Goal: Task Accomplishment & Management: Manage account settings

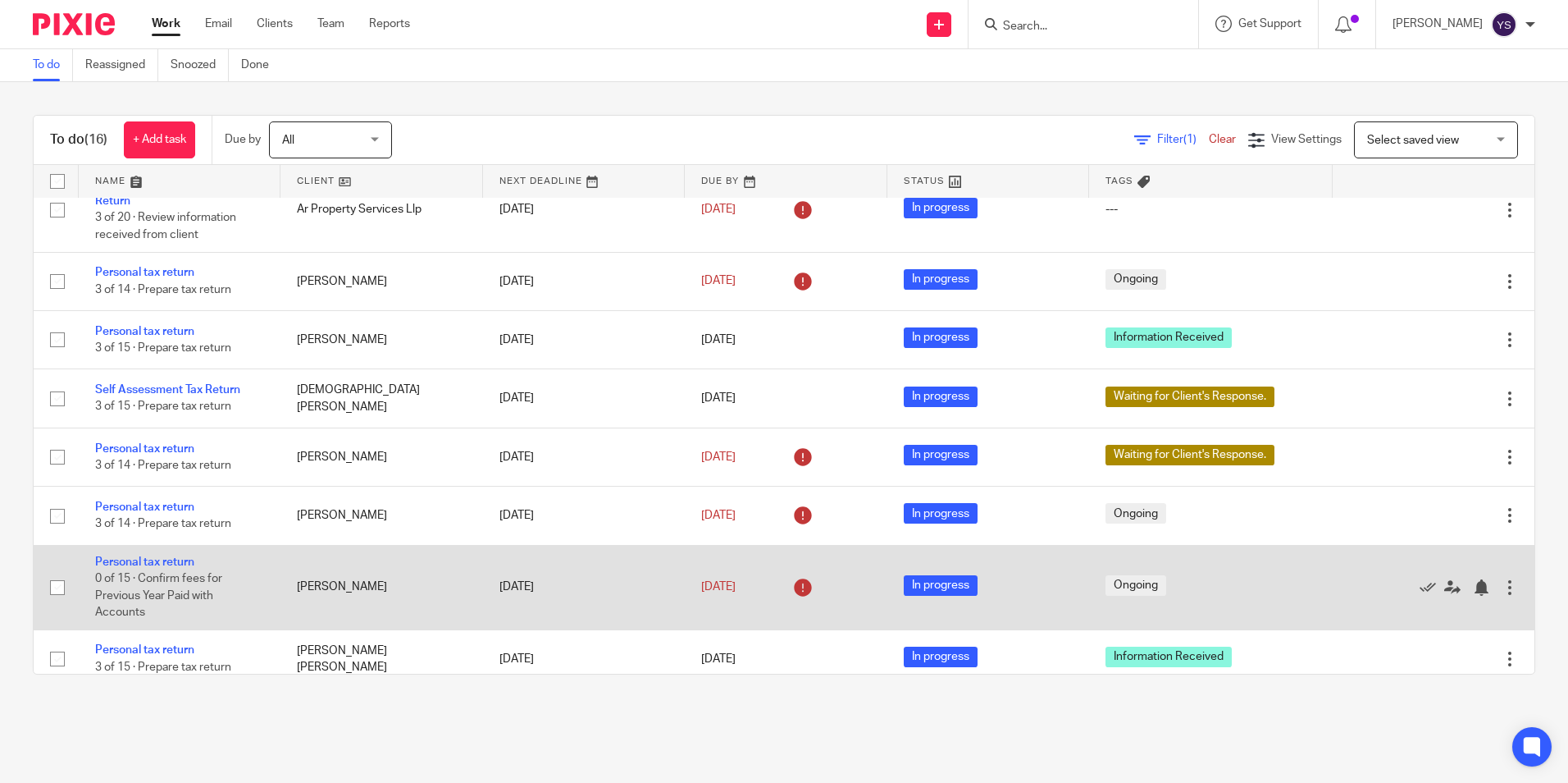
scroll to position [643, 0]
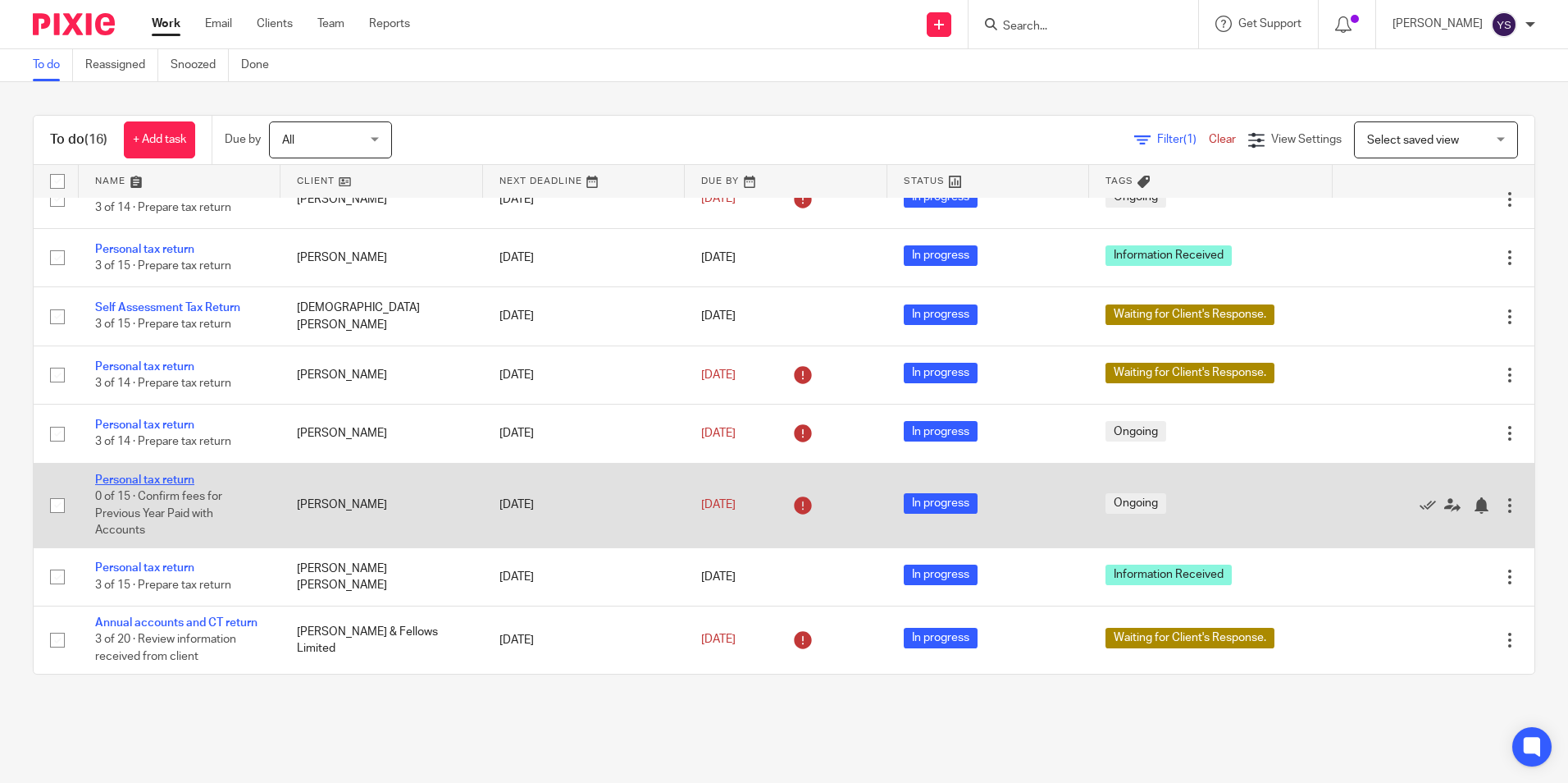
click at [191, 481] on link "Personal tax return" at bounding box center [144, 479] width 99 height 11
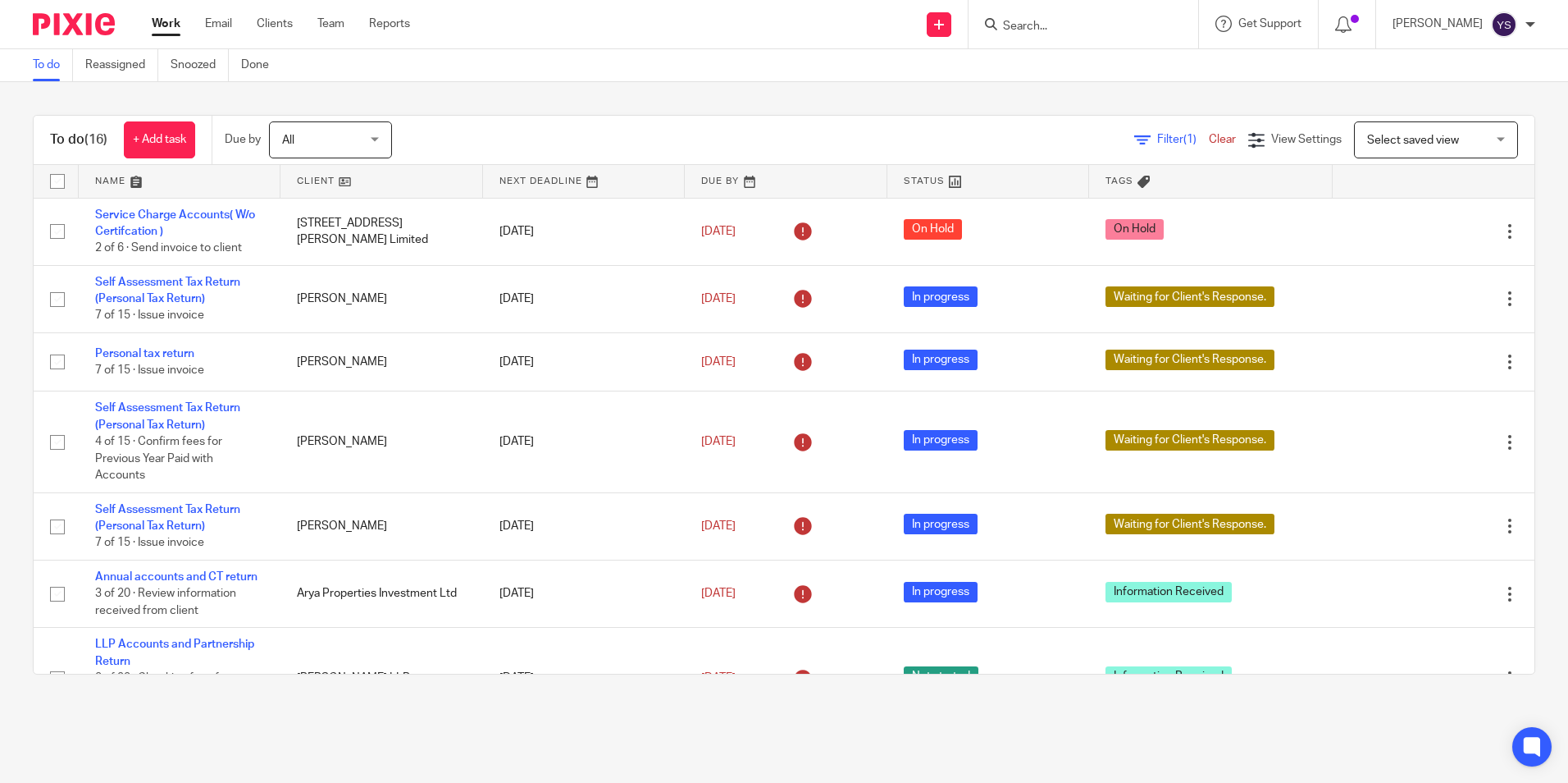
click at [1042, 24] on input "Search" at bounding box center [1076, 27] width 148 height 15
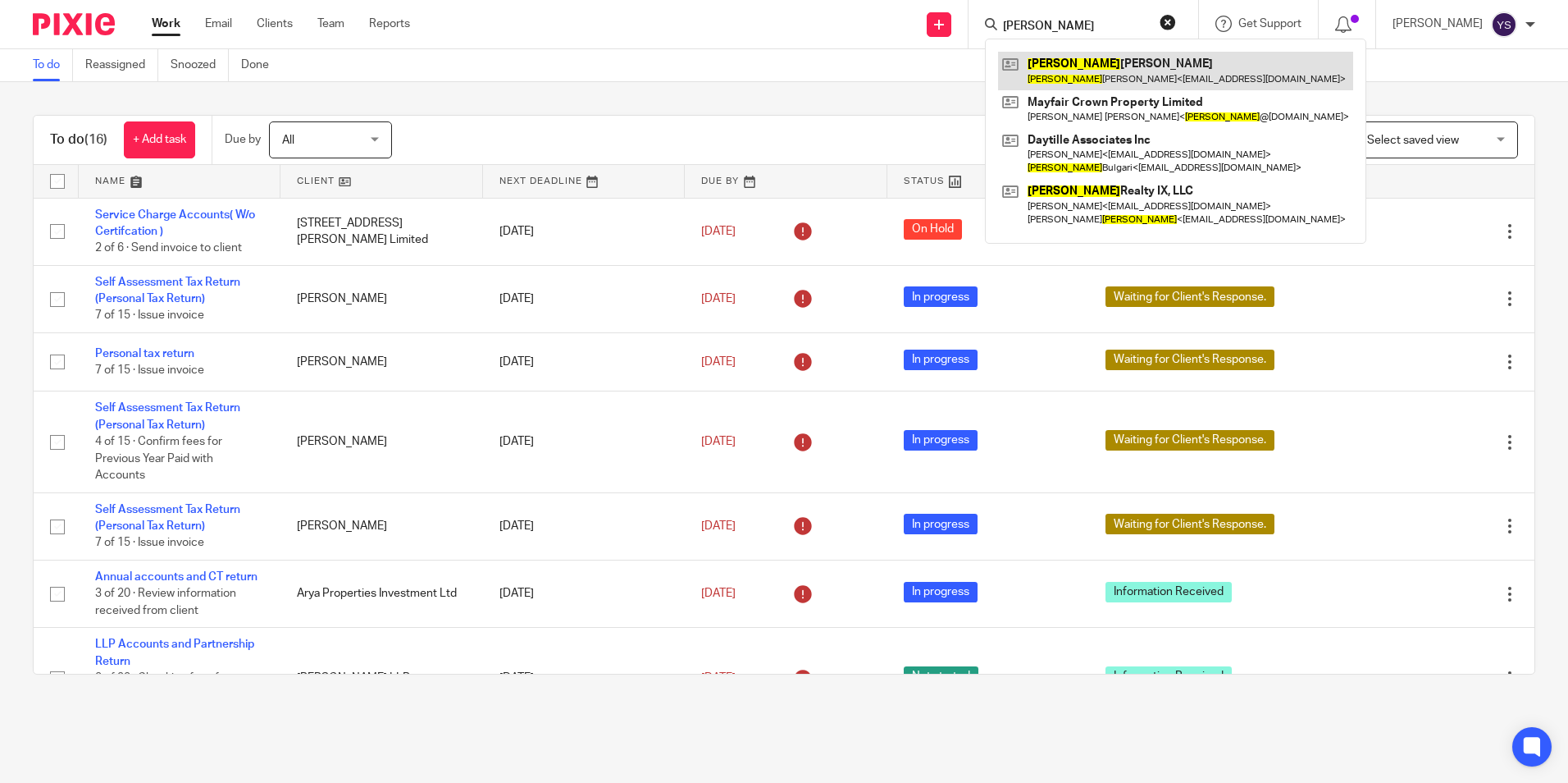
type input "aNGELA"
click at [1078, 70] on link at bounding box center [1176, 70] width 355 height 37
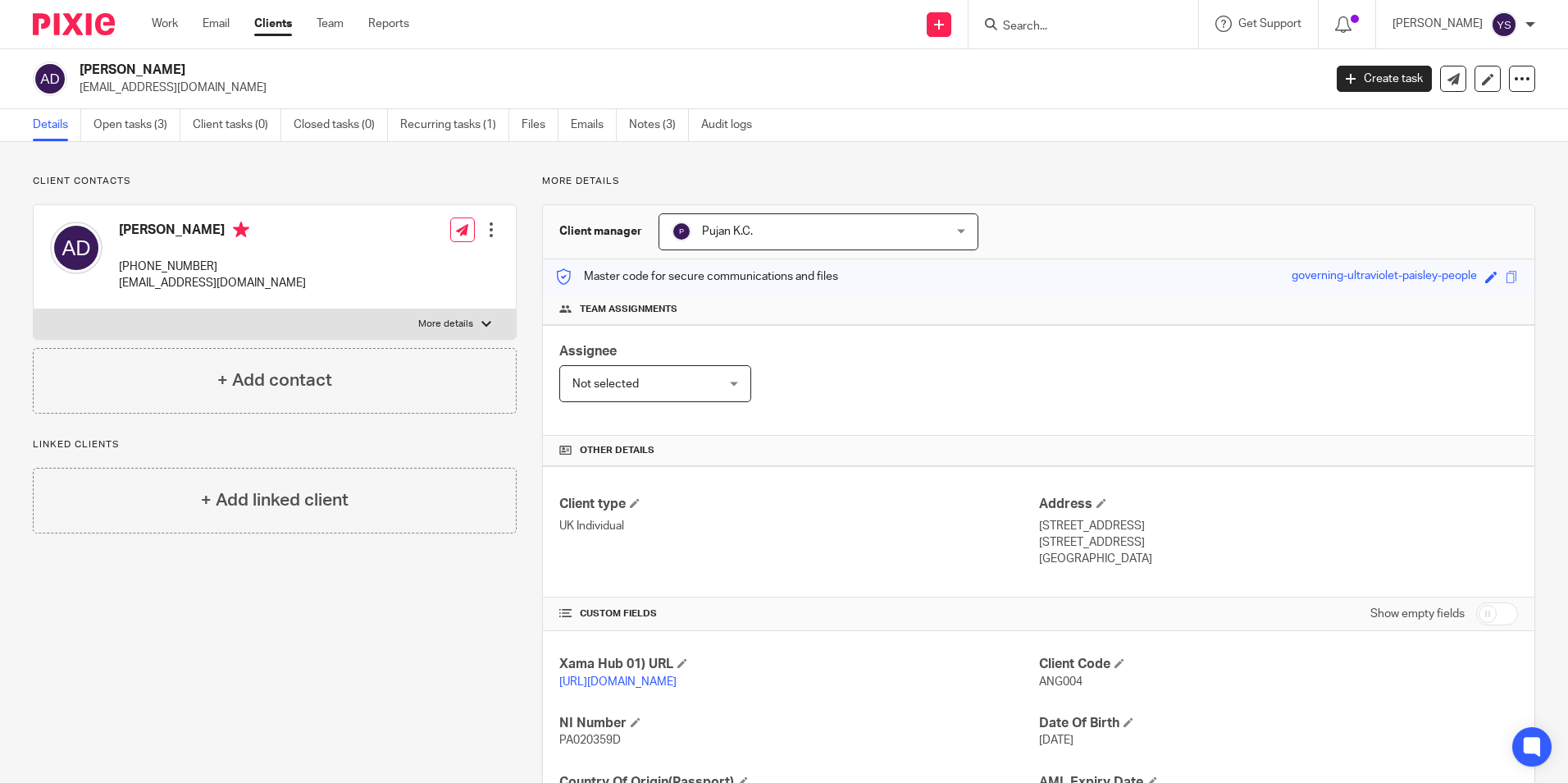
click at [1052, 37] on div at bounding box center [1084, 24] width 230 height 49
click at [1053, 33] on input "Search" at bounding box center [1076, 27] width 148 height 15
type input "a"
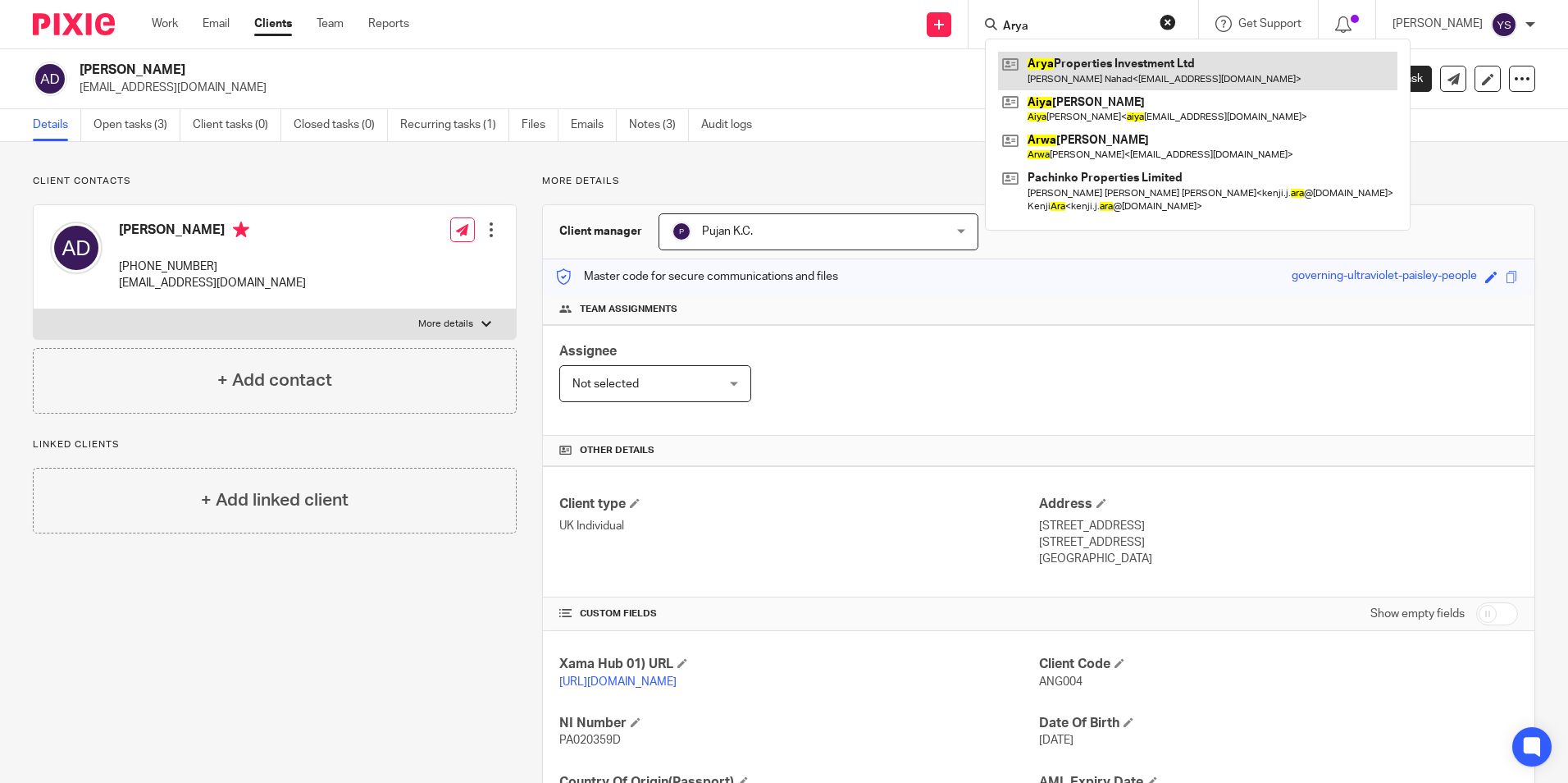
type input "Arya"
click at [1071, 71] on link at bounding box center [1198, 70] width 399 height 37
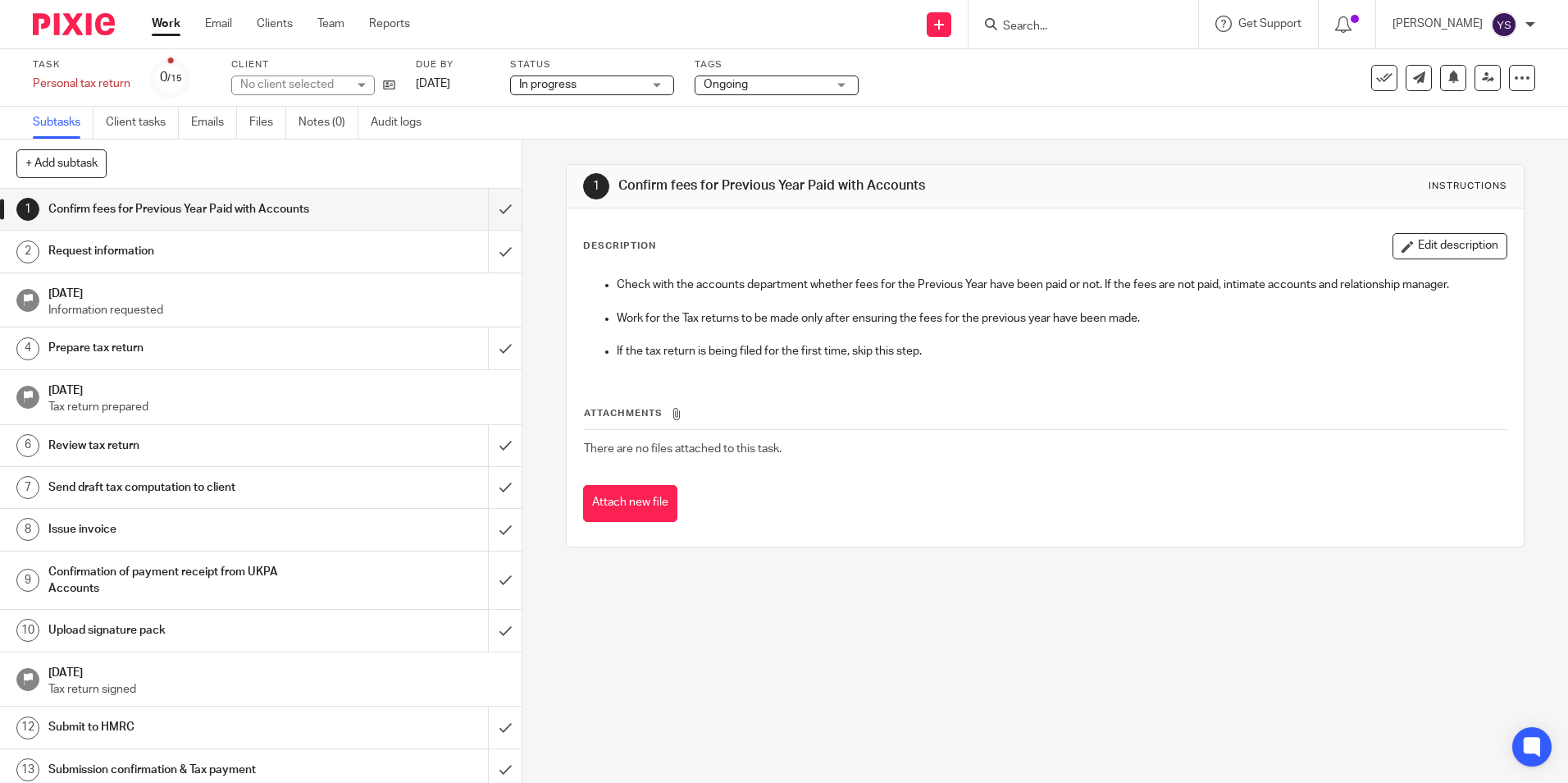
click at [348, 247] on div "Request information" at bounding box center [261, 251] width 424 height 24
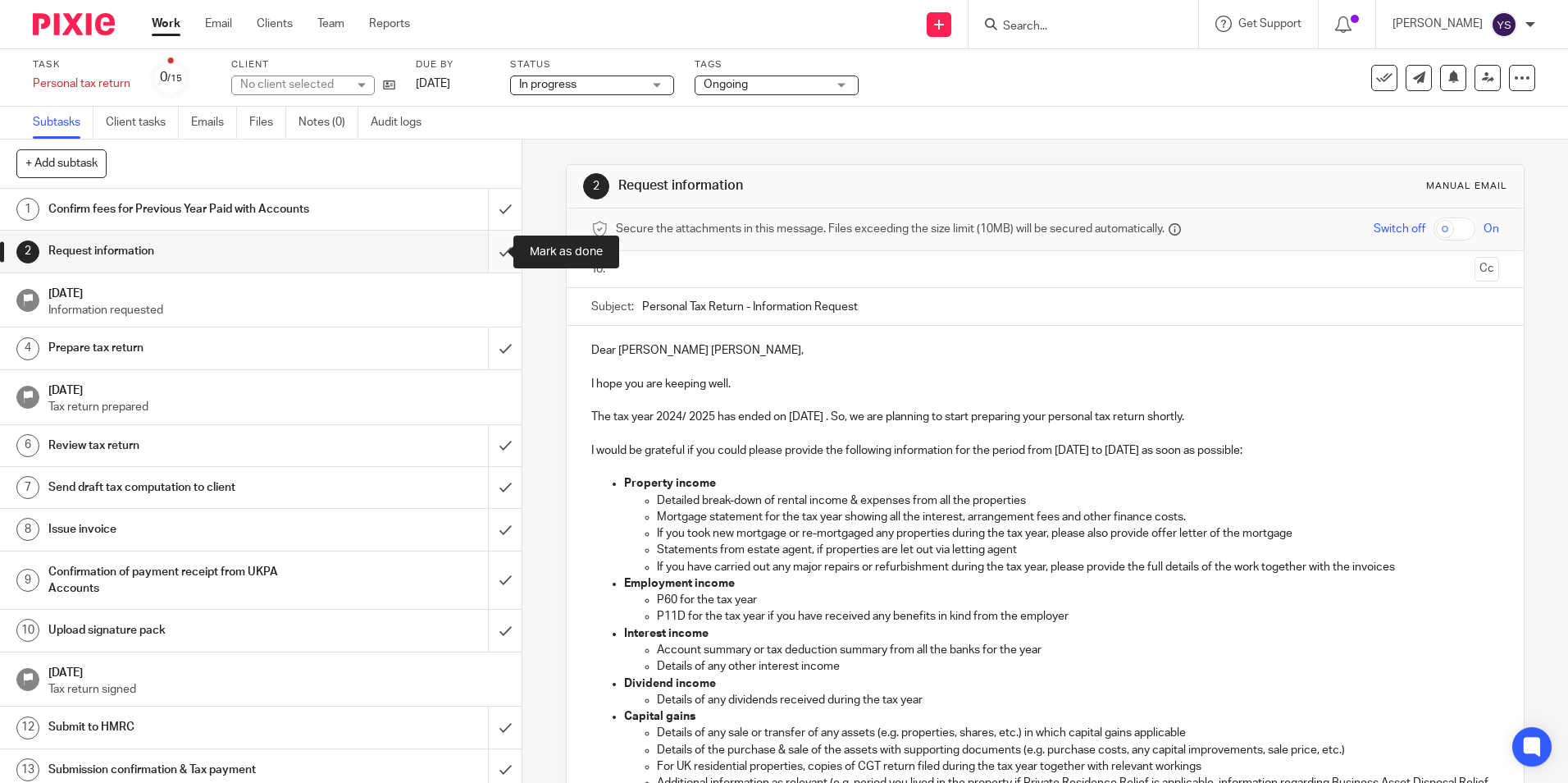
click at [486, 257] on input "submit" at bounding box center [261, 251] width 522 height 41
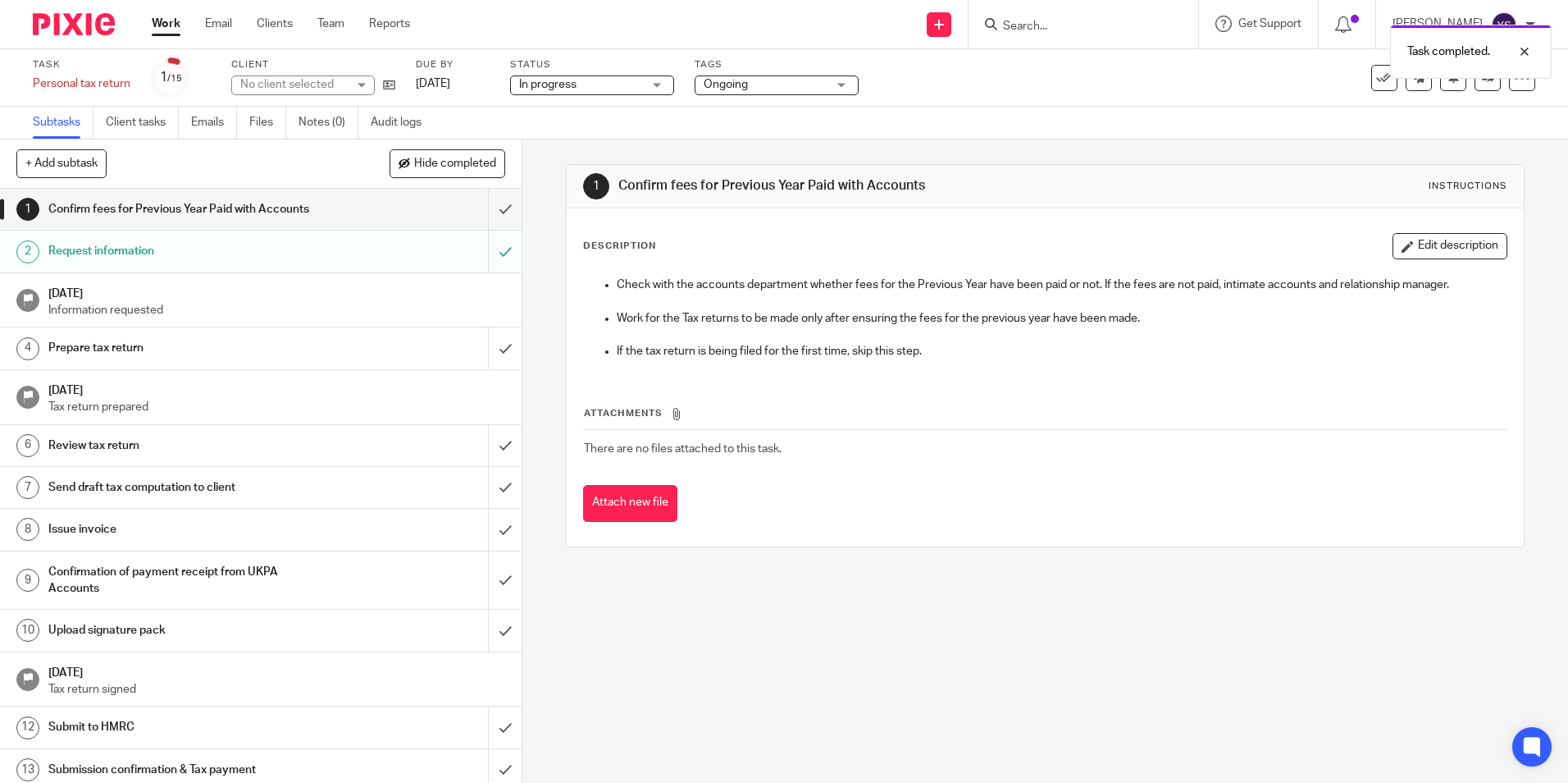
click at [130, 349] on h1 "Prepare tax return" at bounding box center [190, 348] width 282 height 24
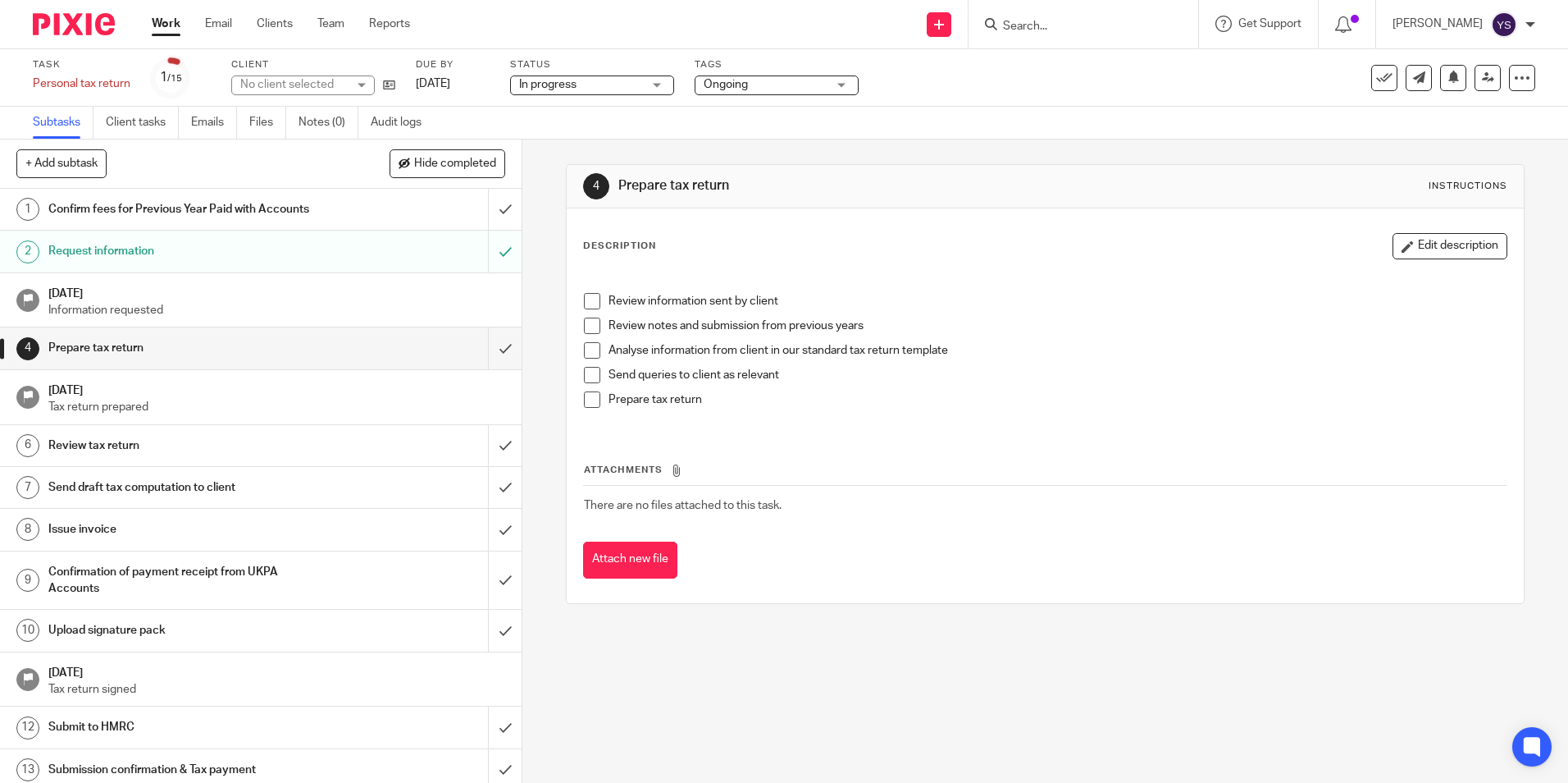
click at [584, 298] on span at bounding box center [592, 301] width 17 height 17
click at [590, 328] on span at bounding box center [592, 325] width 17 height 17
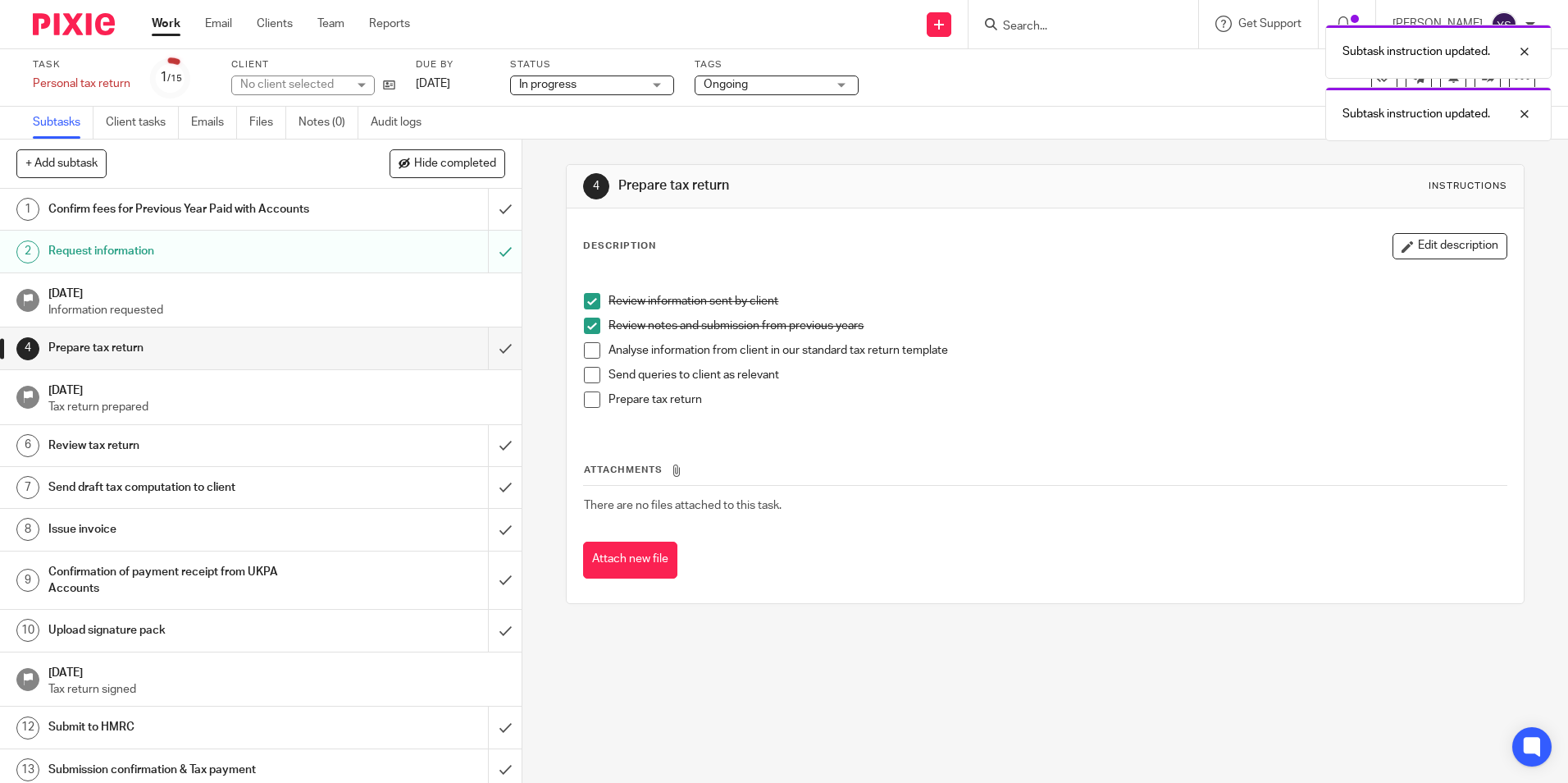
click at [592, 351] on span at bounding box center [592, 350] width 17 height 17
click at [591, 376] on span at bounding box center [592, 375] width 17 height 17
click at [589, 404] on span at bounding box center [592, 399] width 17 height 17
click at [479, 347] on input "submit" at bounding box center [261, 347] width 522 height 41
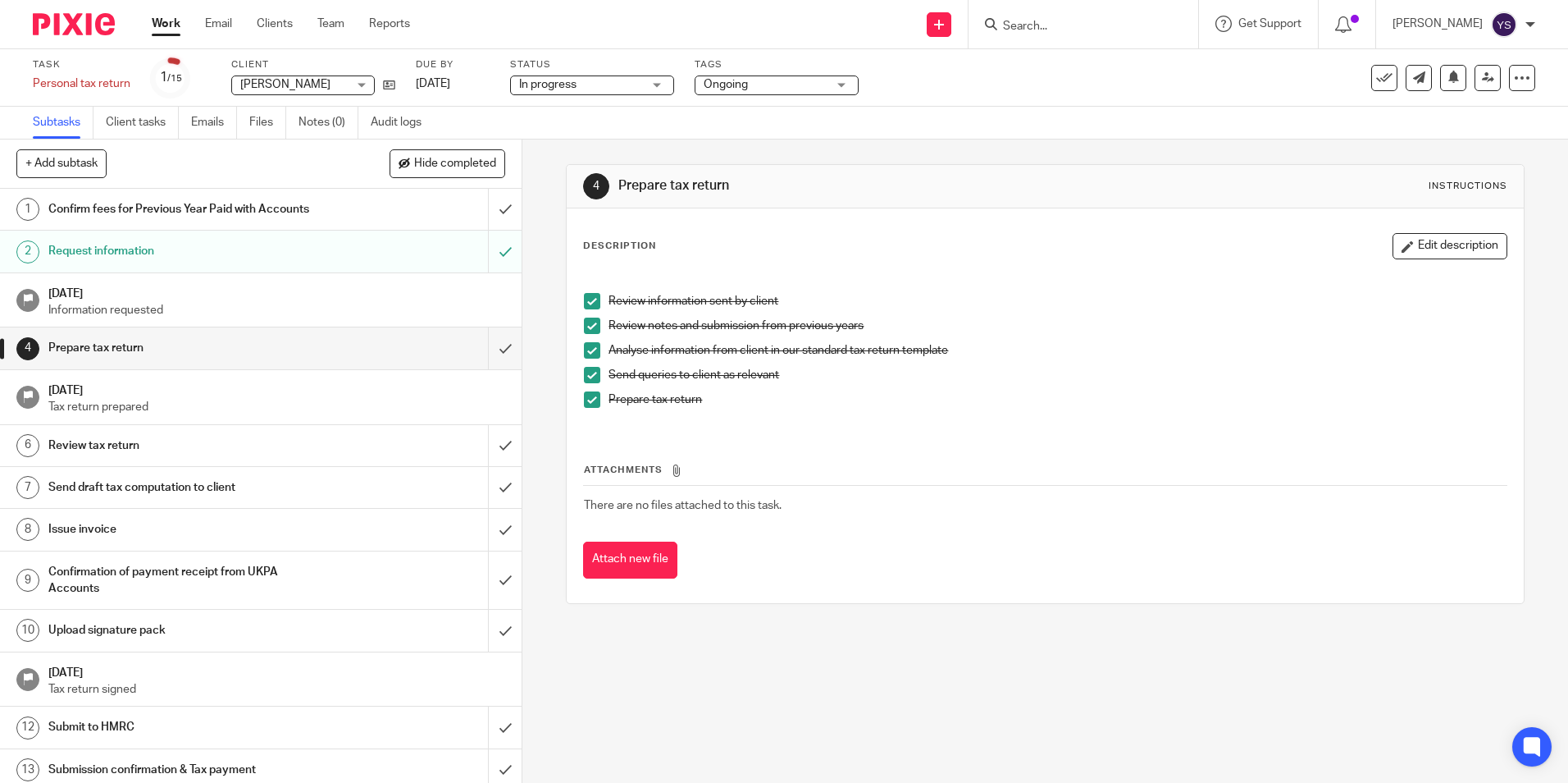
click at [833, 84] on div "Ongoing" at bounding box center [777, 85] width 164 height 20
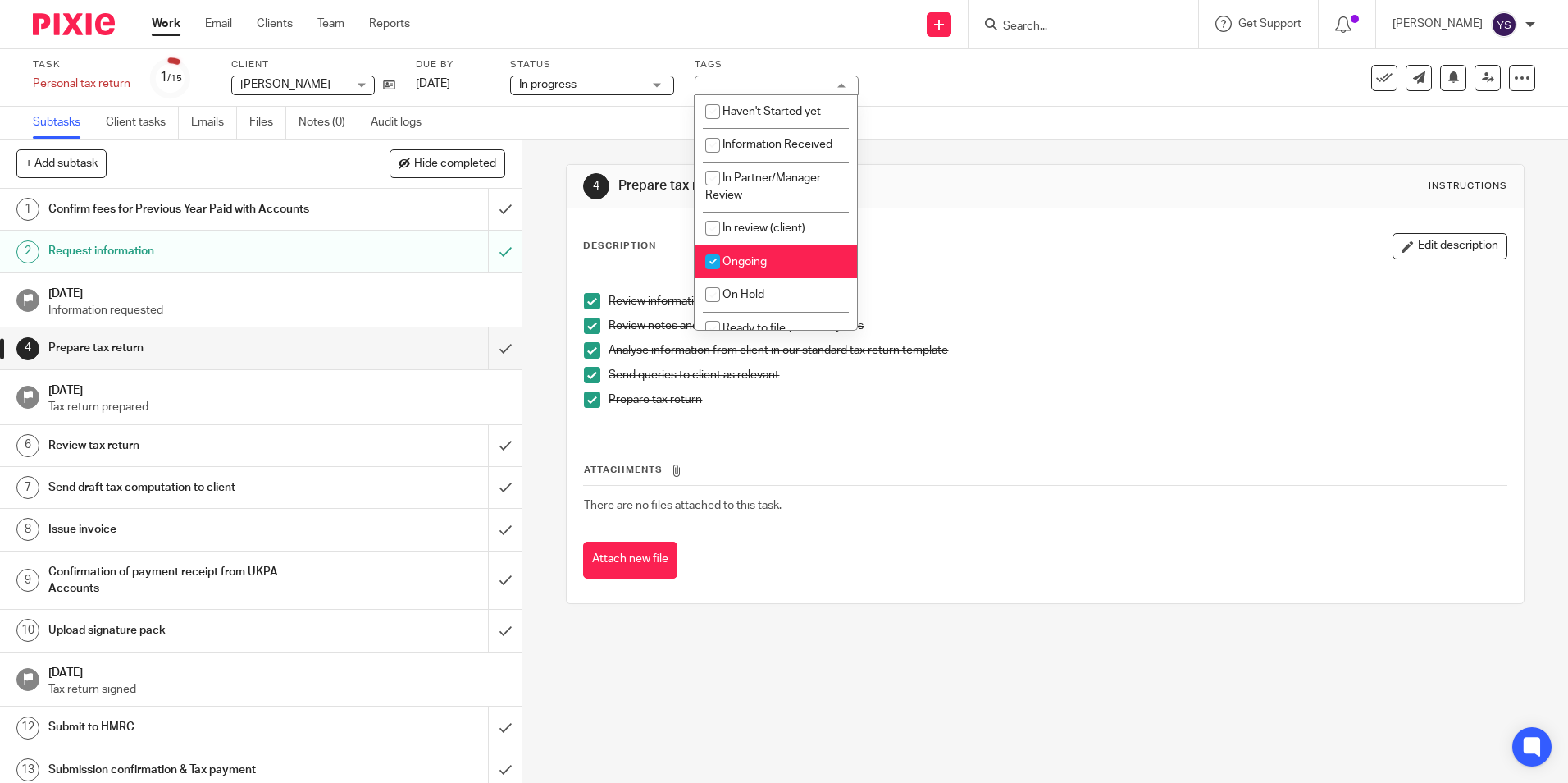
click at [711, 260] on input "checkbox" at bounding box center [713, 262] width 31 height 31
checkbox input "false"
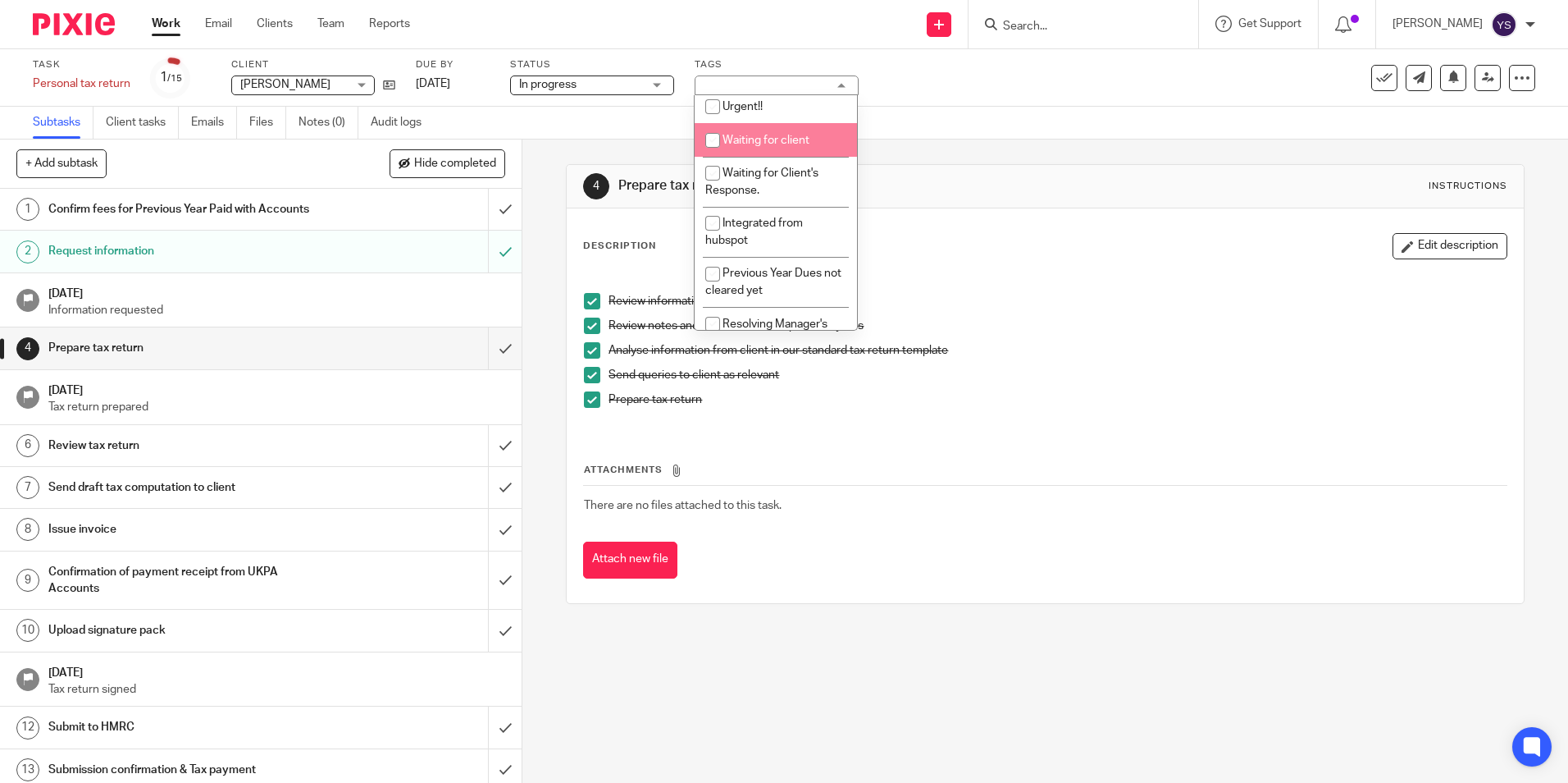
click at [811, 145] on li "Waiting for client" at bounding box center [776, 139] width 163 height 34
checkbox input "true"
click at [1015, 191] on h1 "Prepare tax return" at bounding box center [849, 186] width 462 height 17
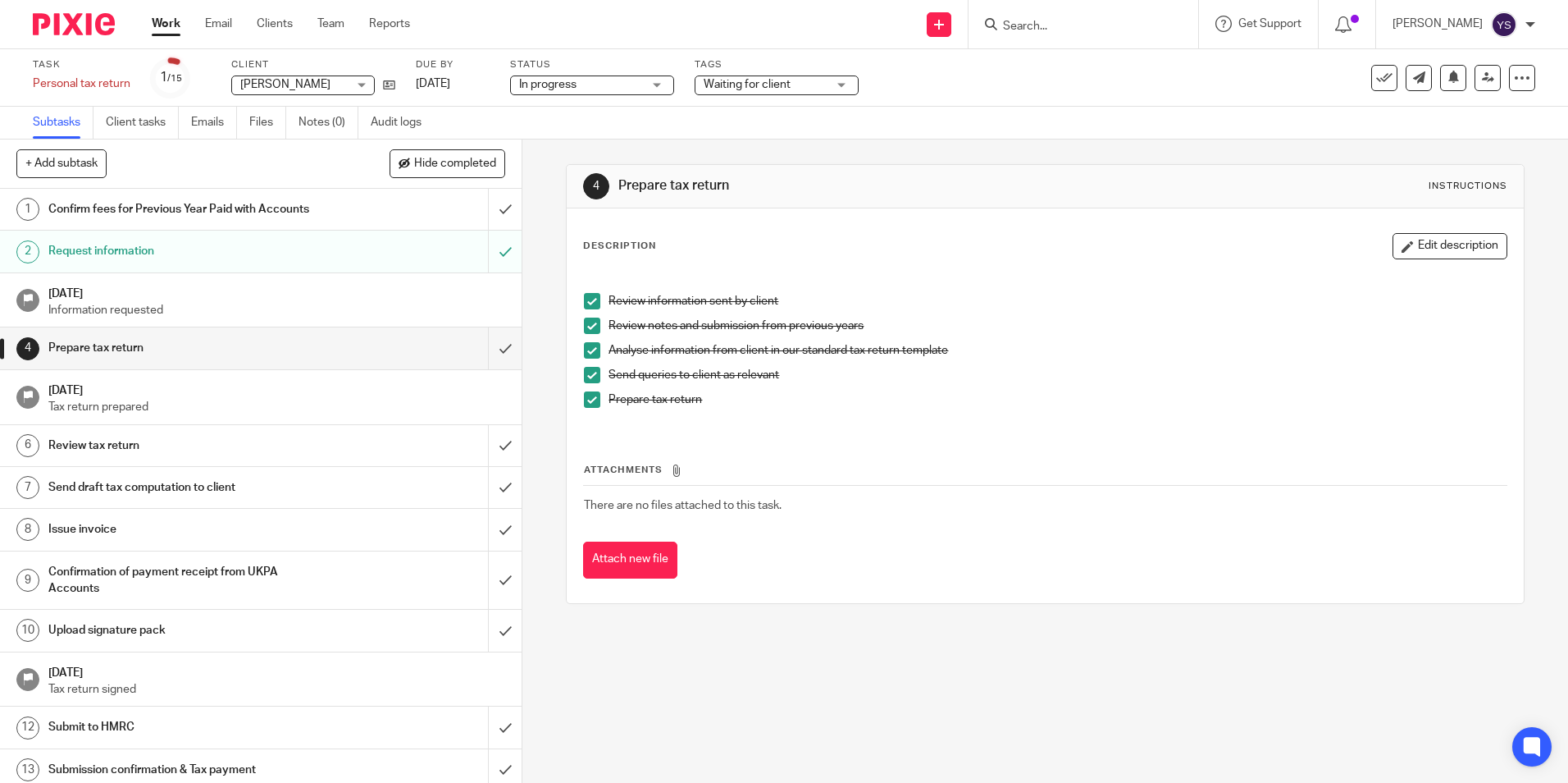
click at [169, 29] on link "Work" at bounding box center [165, 23] width 29 height 17
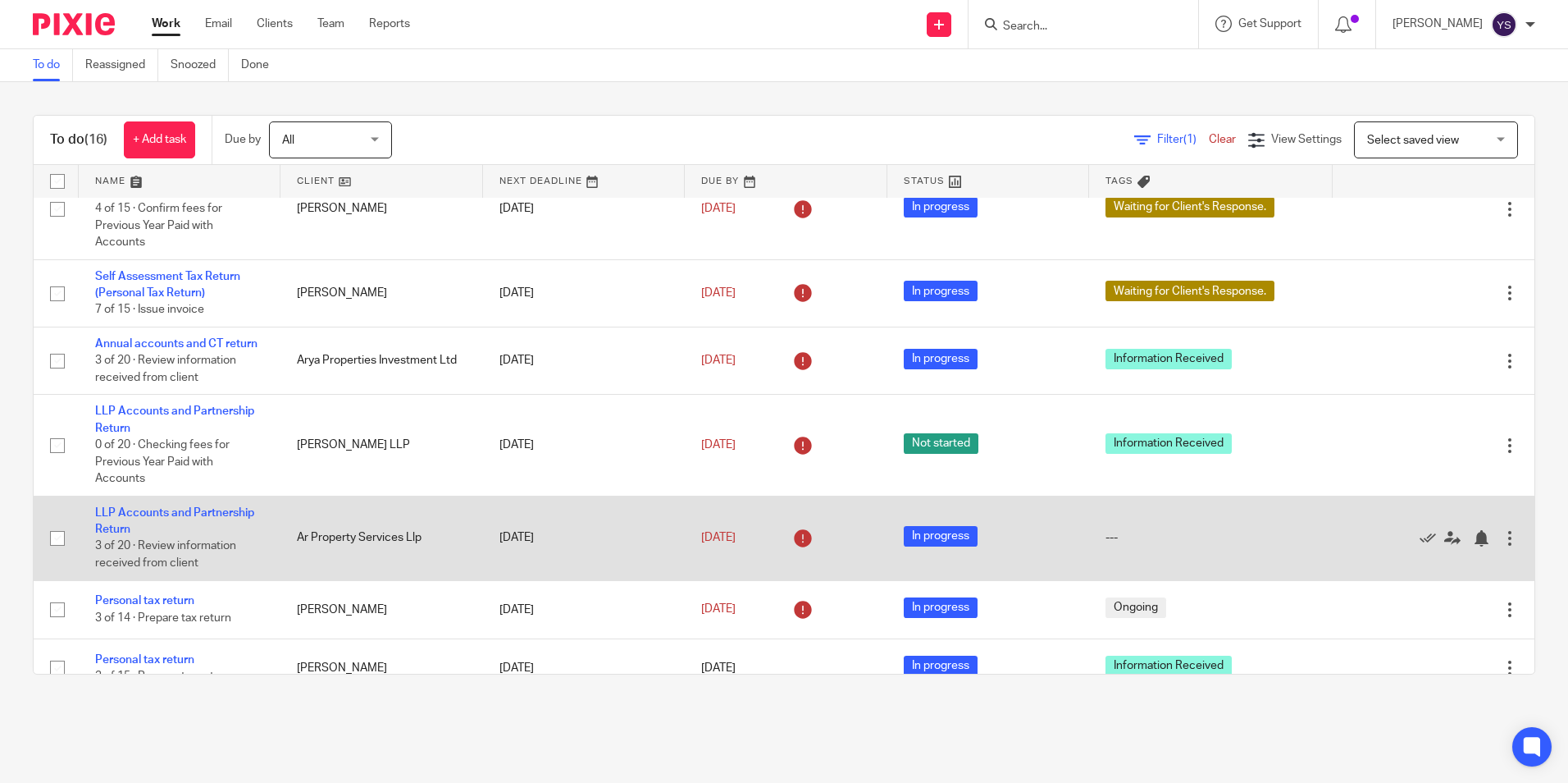
scroll to position [151, 0]
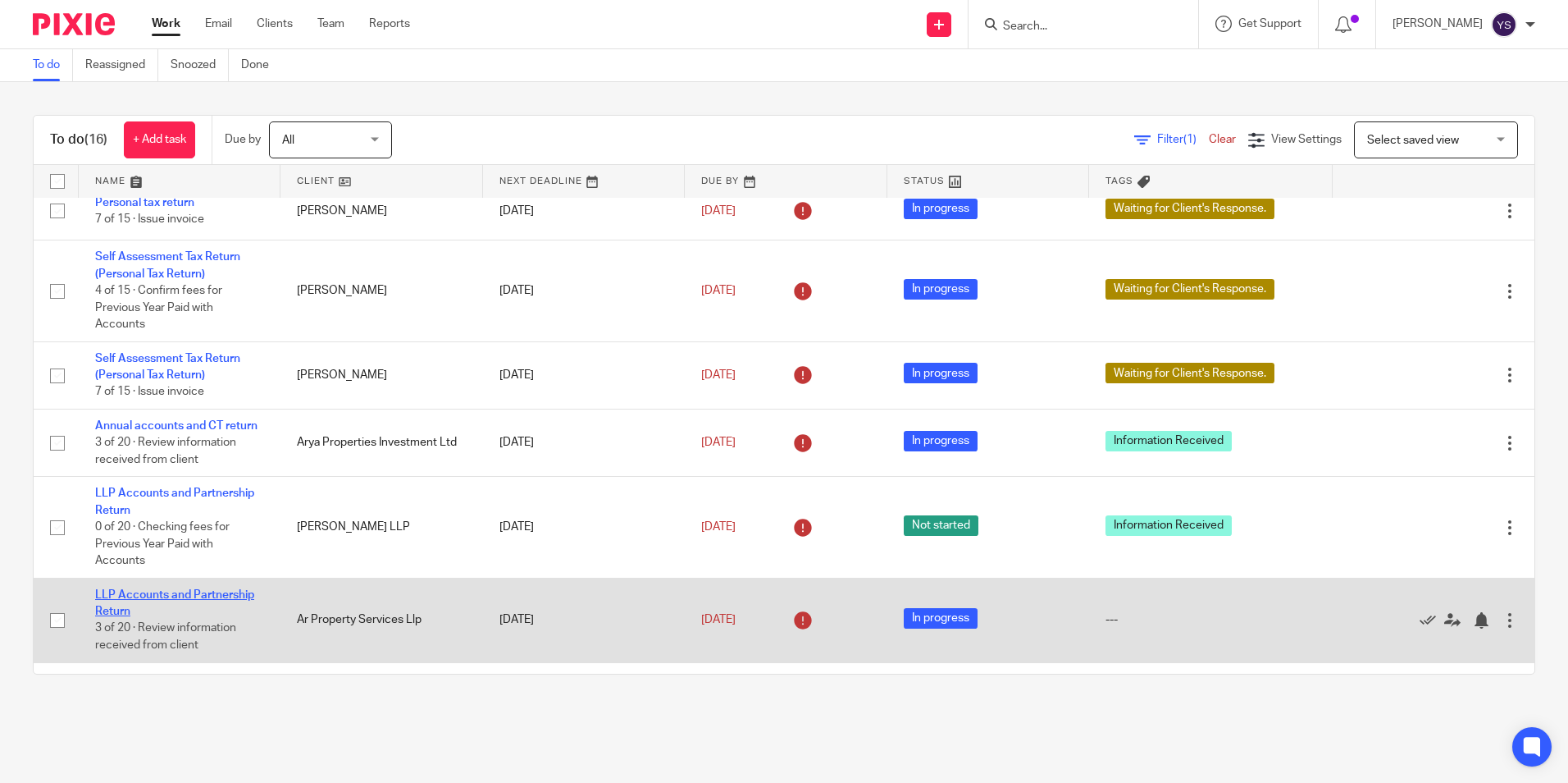
click at [186, 599] on link "LLP Accounts and Partnership Return" at bounding box center [174, 603] width 159 height 28
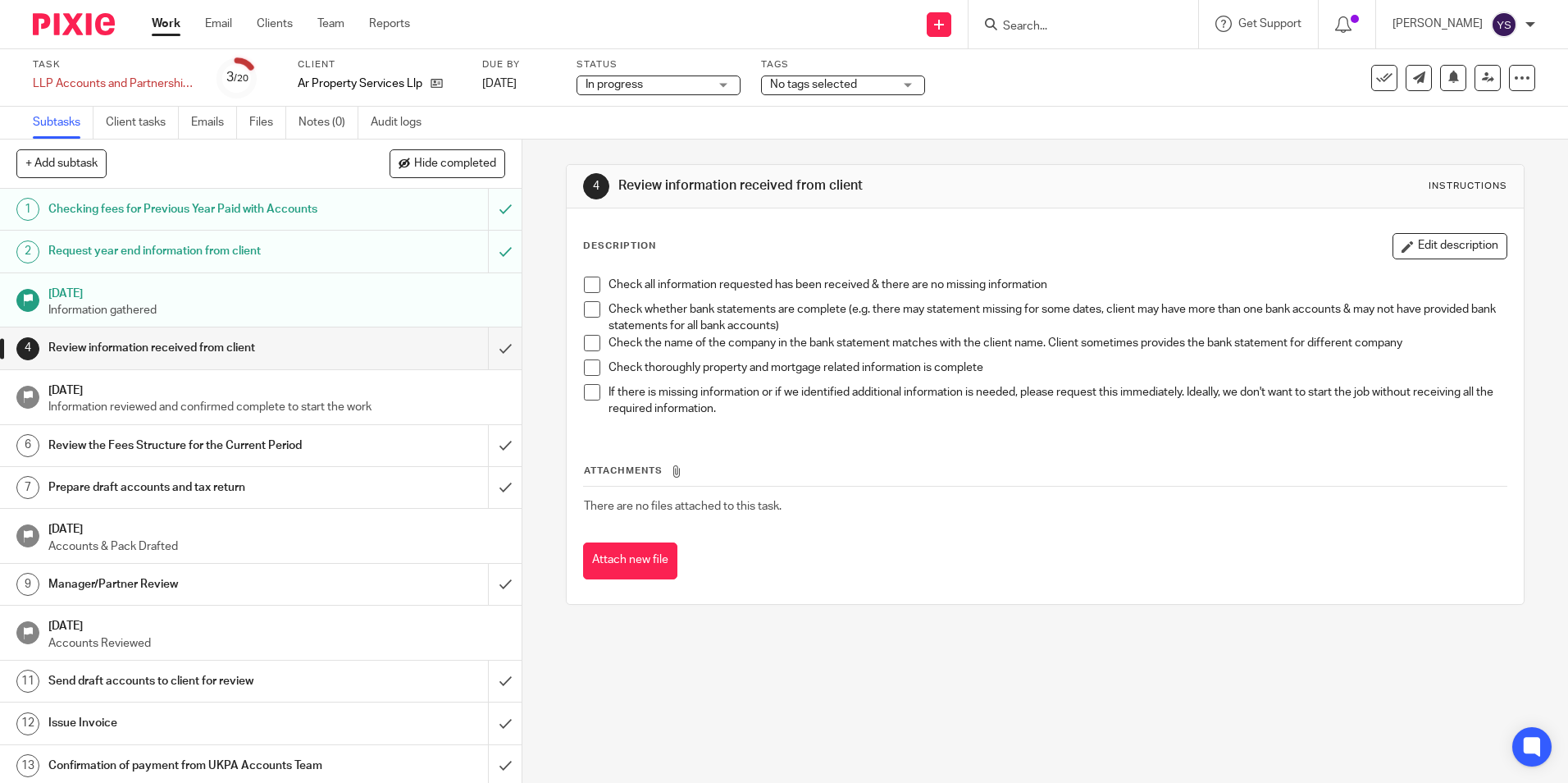
click at [584, 282] on span at bounding box center [592, 284] width 17 height 17
click at [584, 306] on span at bounding box center [592, 309] width 17 height 17
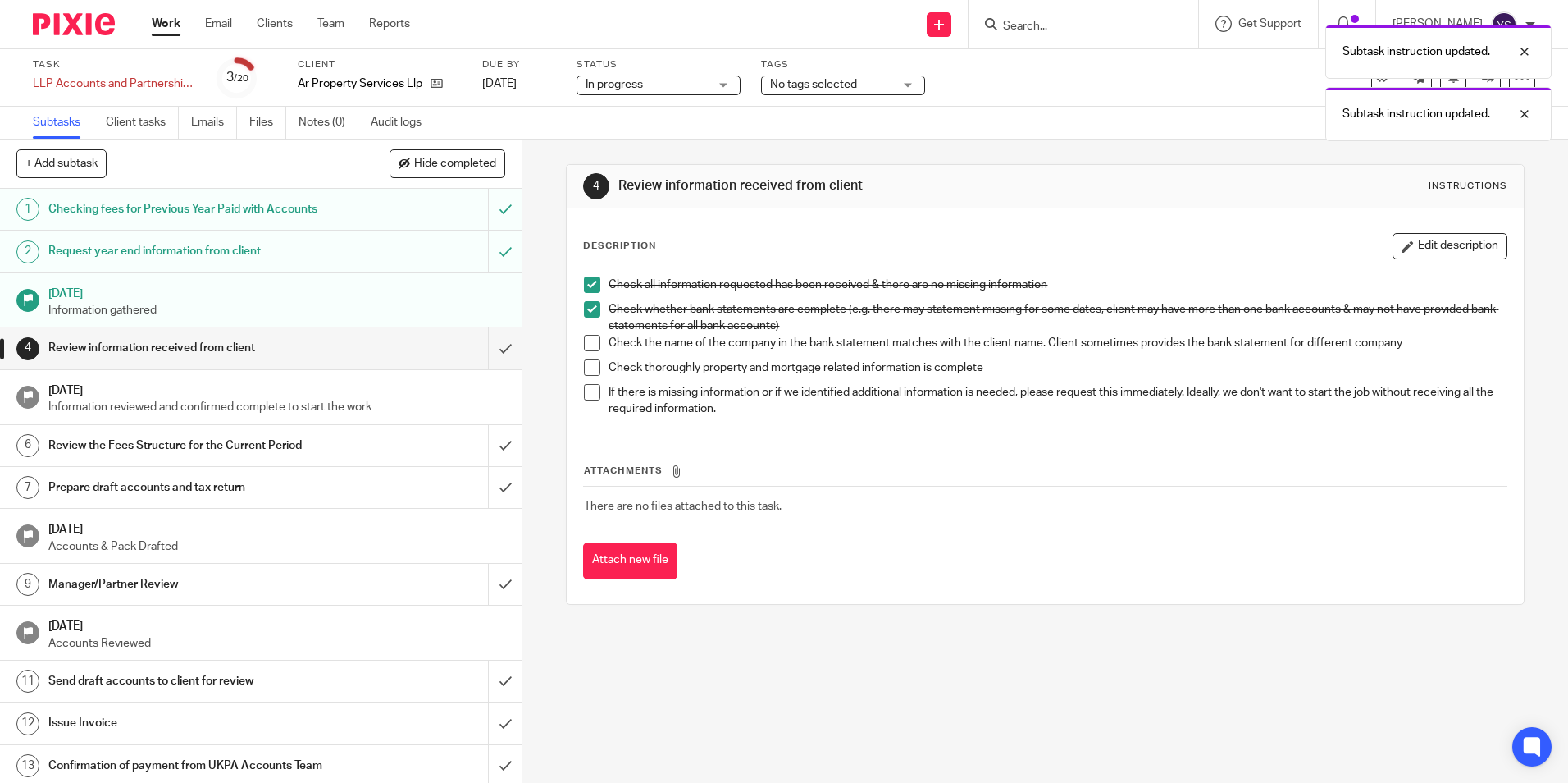
click at [589, 345] on span at bounding box center [592, 343] width 17 height 17
click at [587, 370] on span at bounding box center [592, 367] width 17 height 17
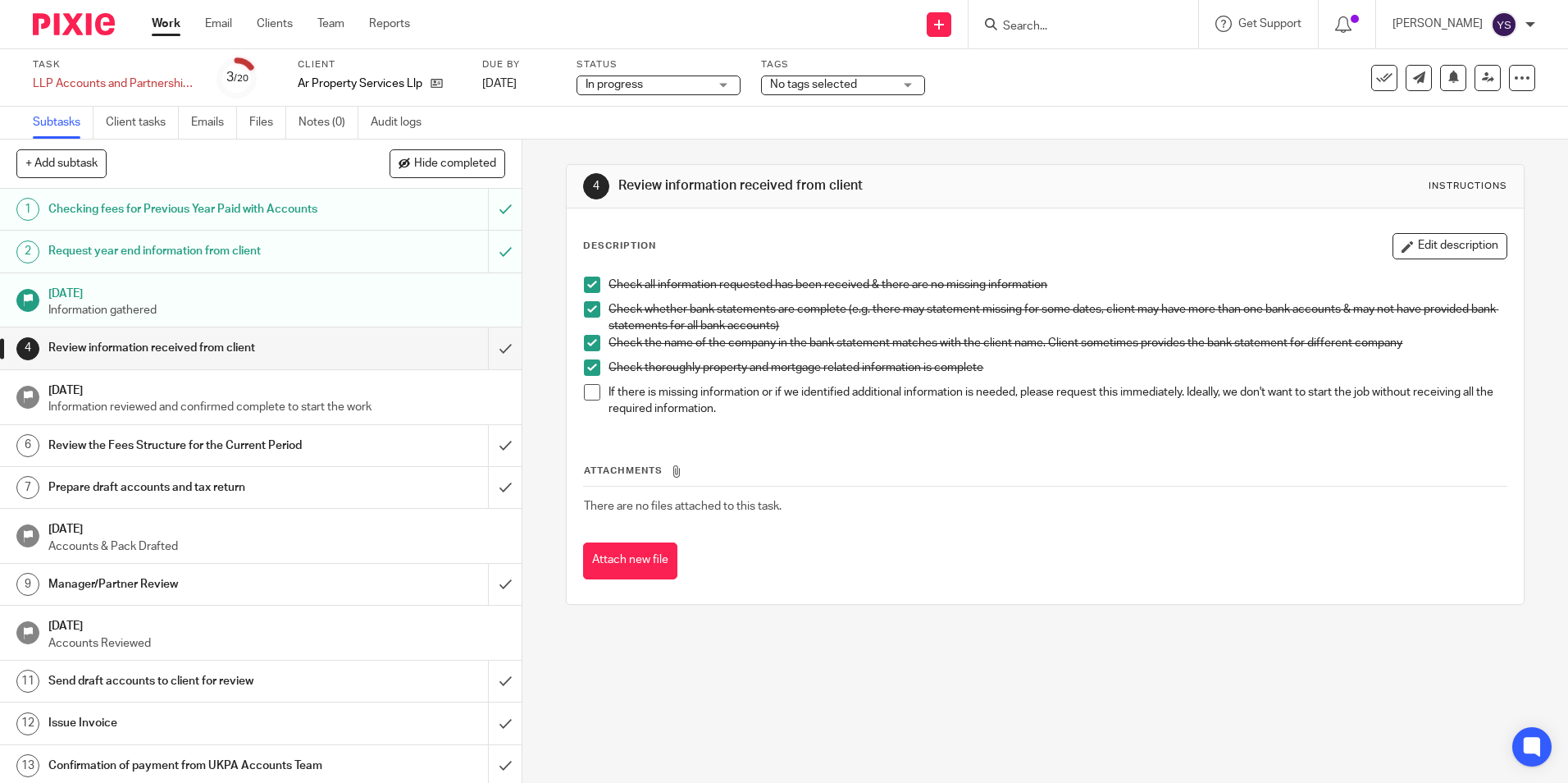
click at [585, 390] on span at bounding box center [592, 392] width 17 height 17
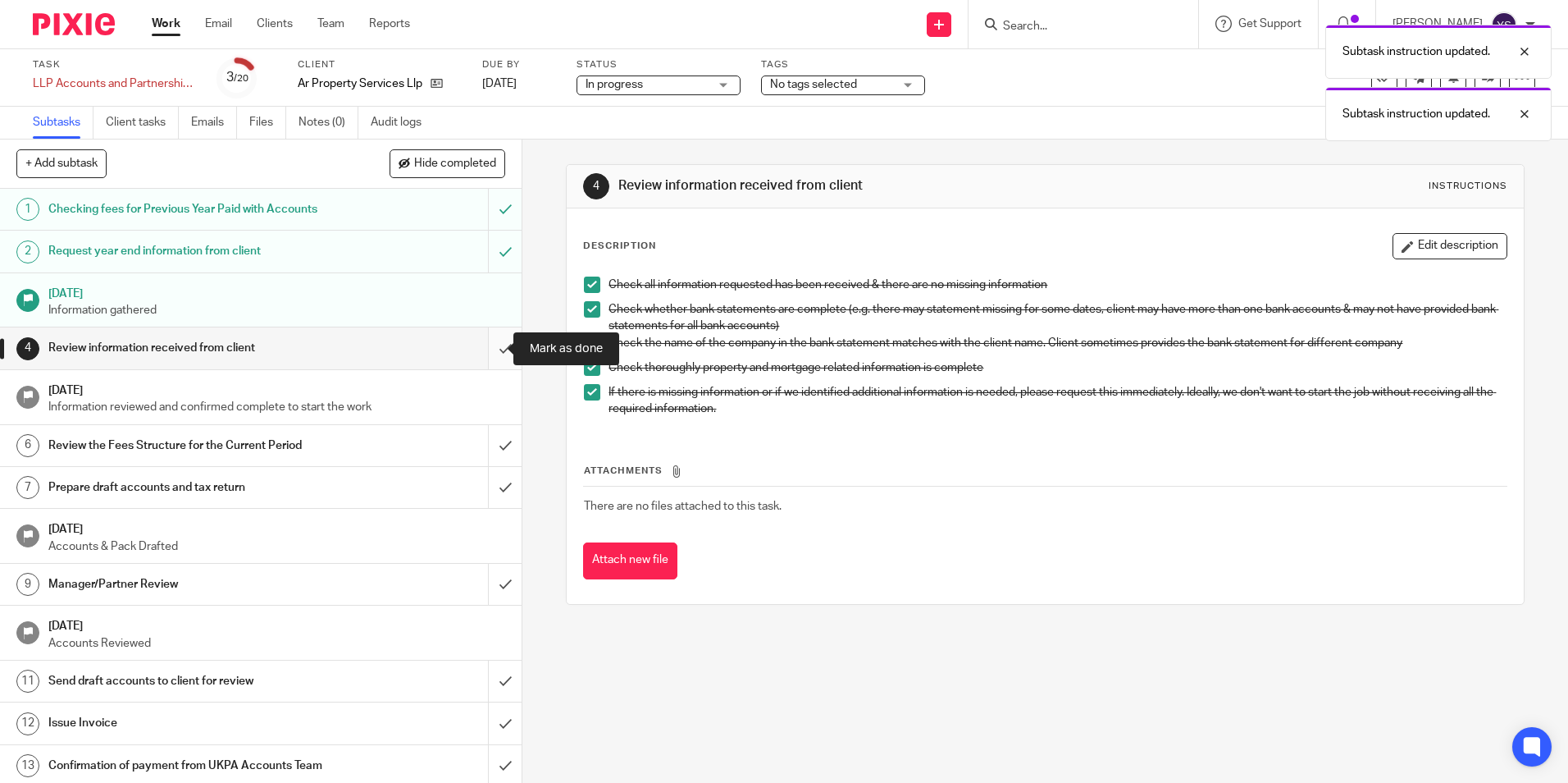
click at [487, 348] on input "submit" at bounding box center [261, 347] width 522 height 41
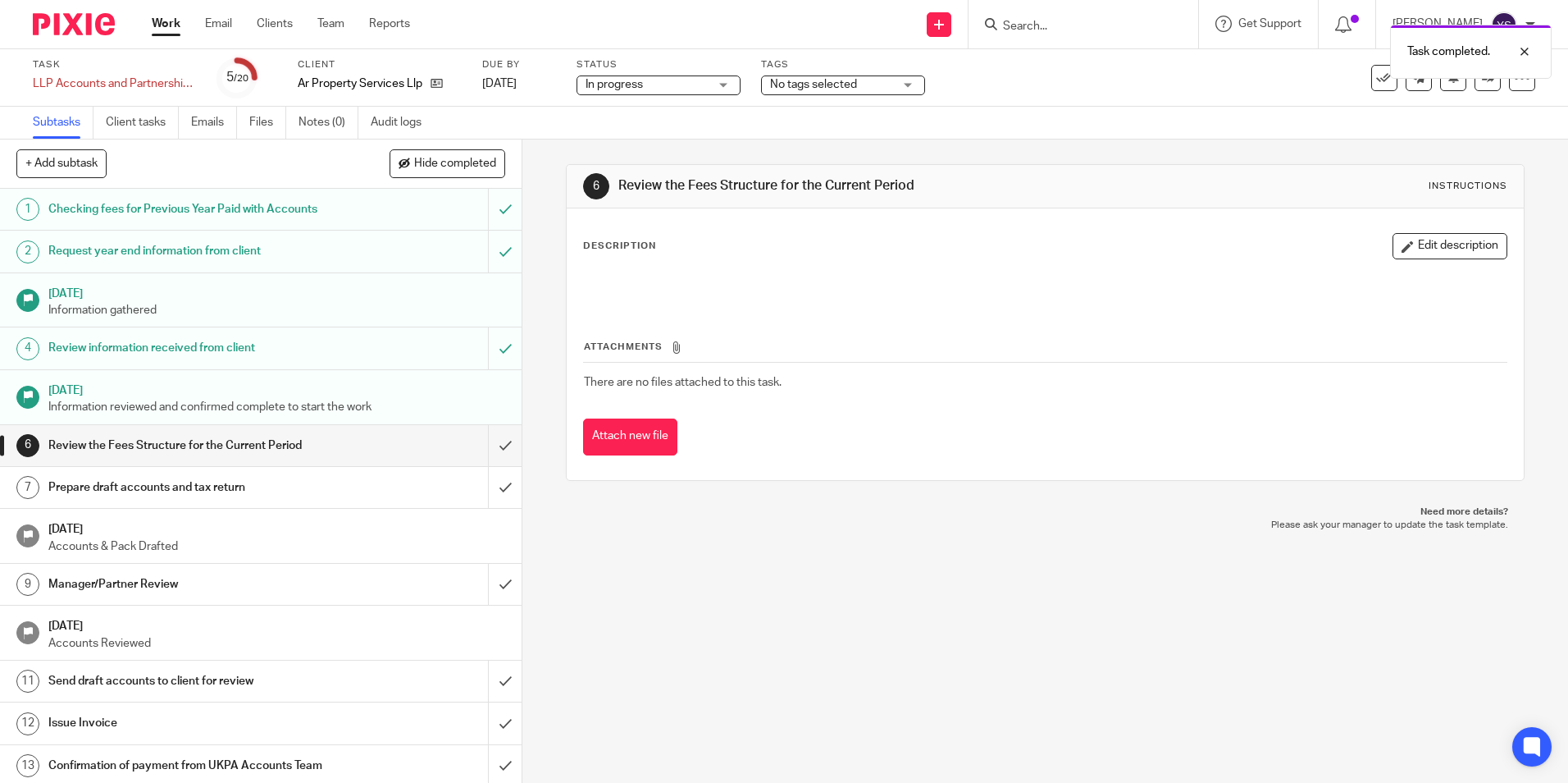
click at [888, 78] on div "Task completed." at bounding box center [1168, 48] width 768 height 63
click at [913, 83] on div "No tags selected" at bounding box center [843, 85] width 164 height 20
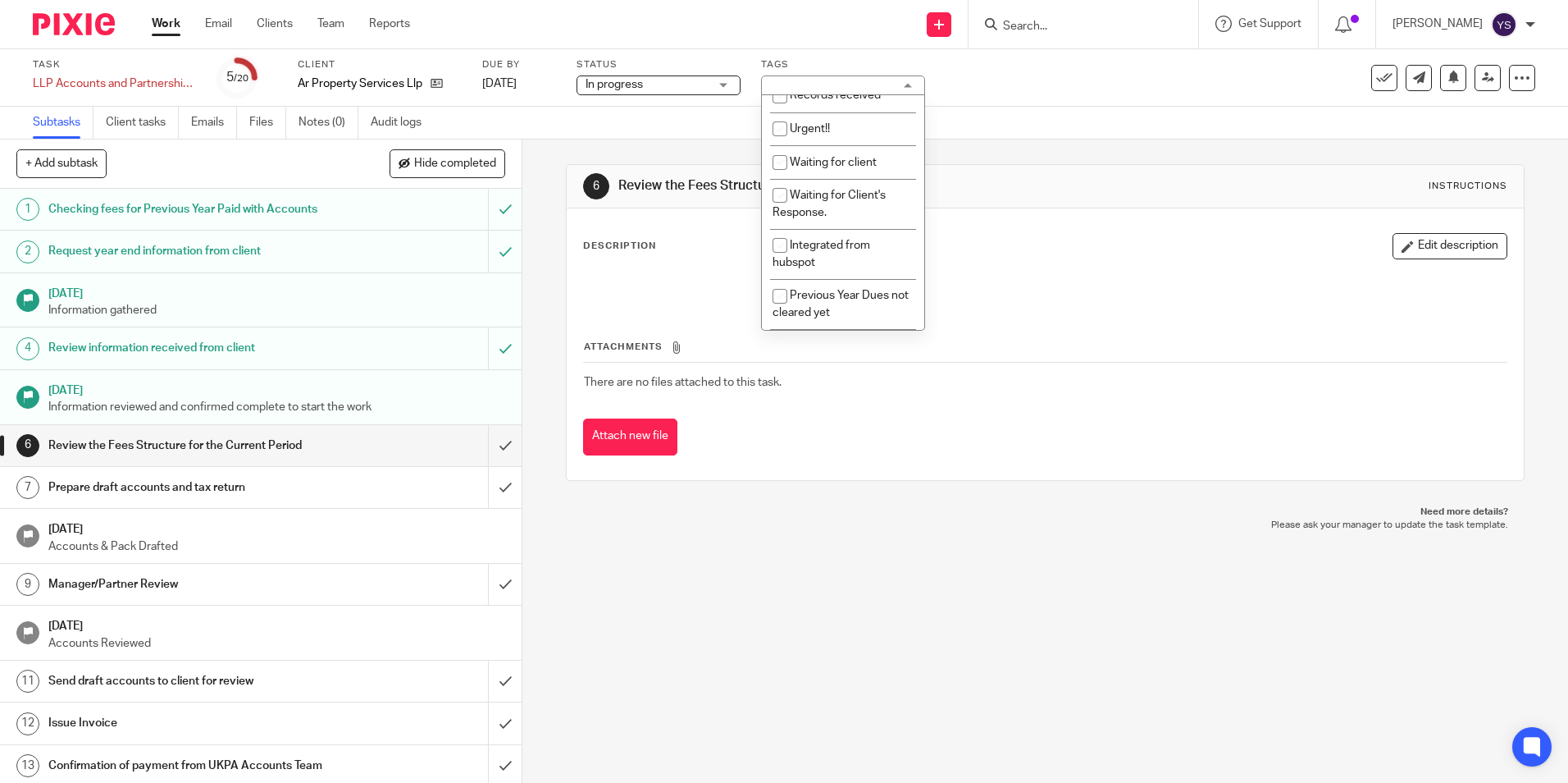
scroll to position [258, 0]
click at [826, 218] on span "Waiting for Client's Response." at bounding box center [830, 211] width 113 height 29
checkbox input "true"
click at [691, 115] on div "Subtasks Client tasks Emails Files Notes (0) Audit logs" at bounding box center [784, 124] width 1568 height 33
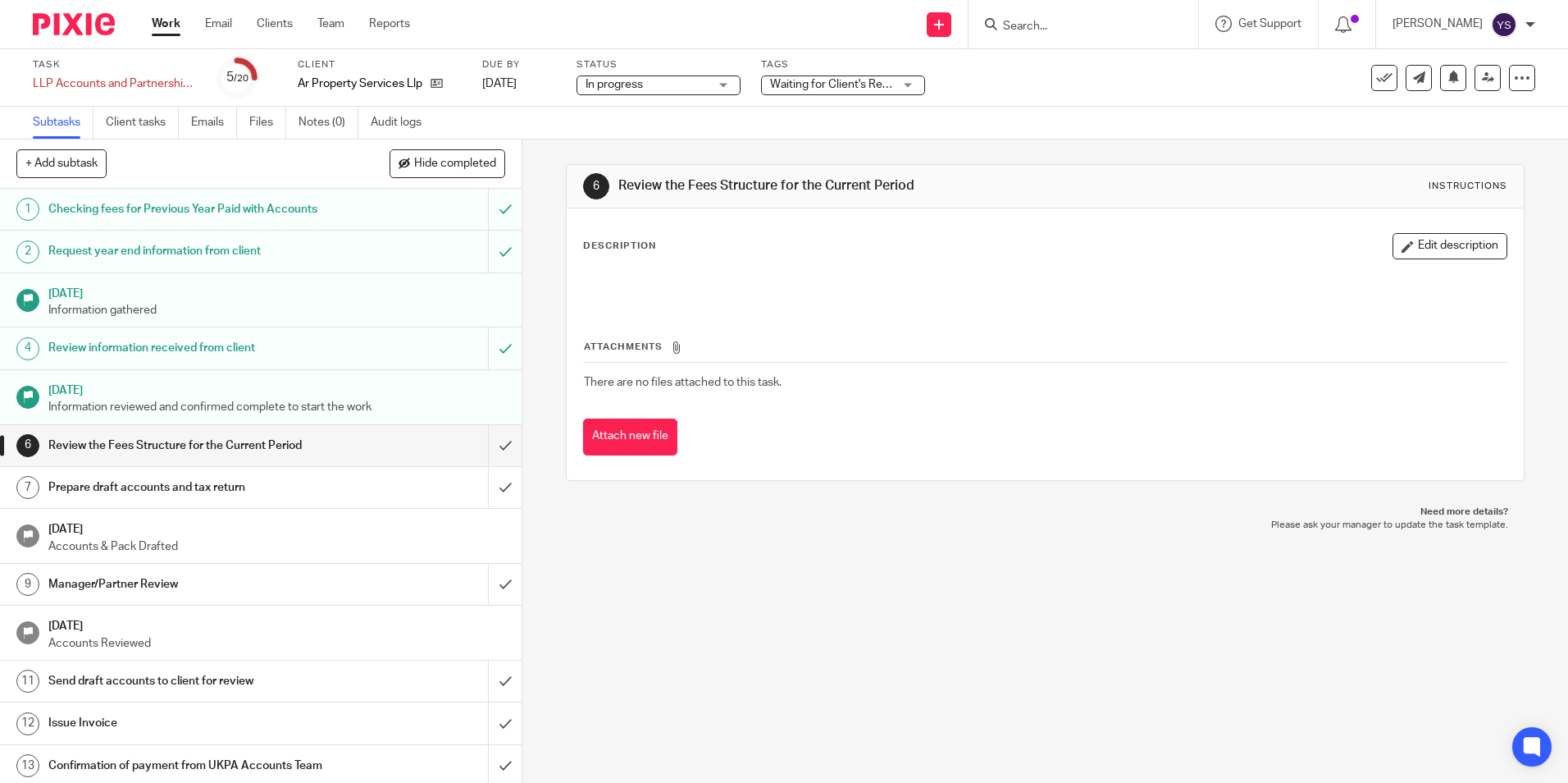
click at [154, 23] on link "Work" at bounding box center [165, 23] width 29 height 17
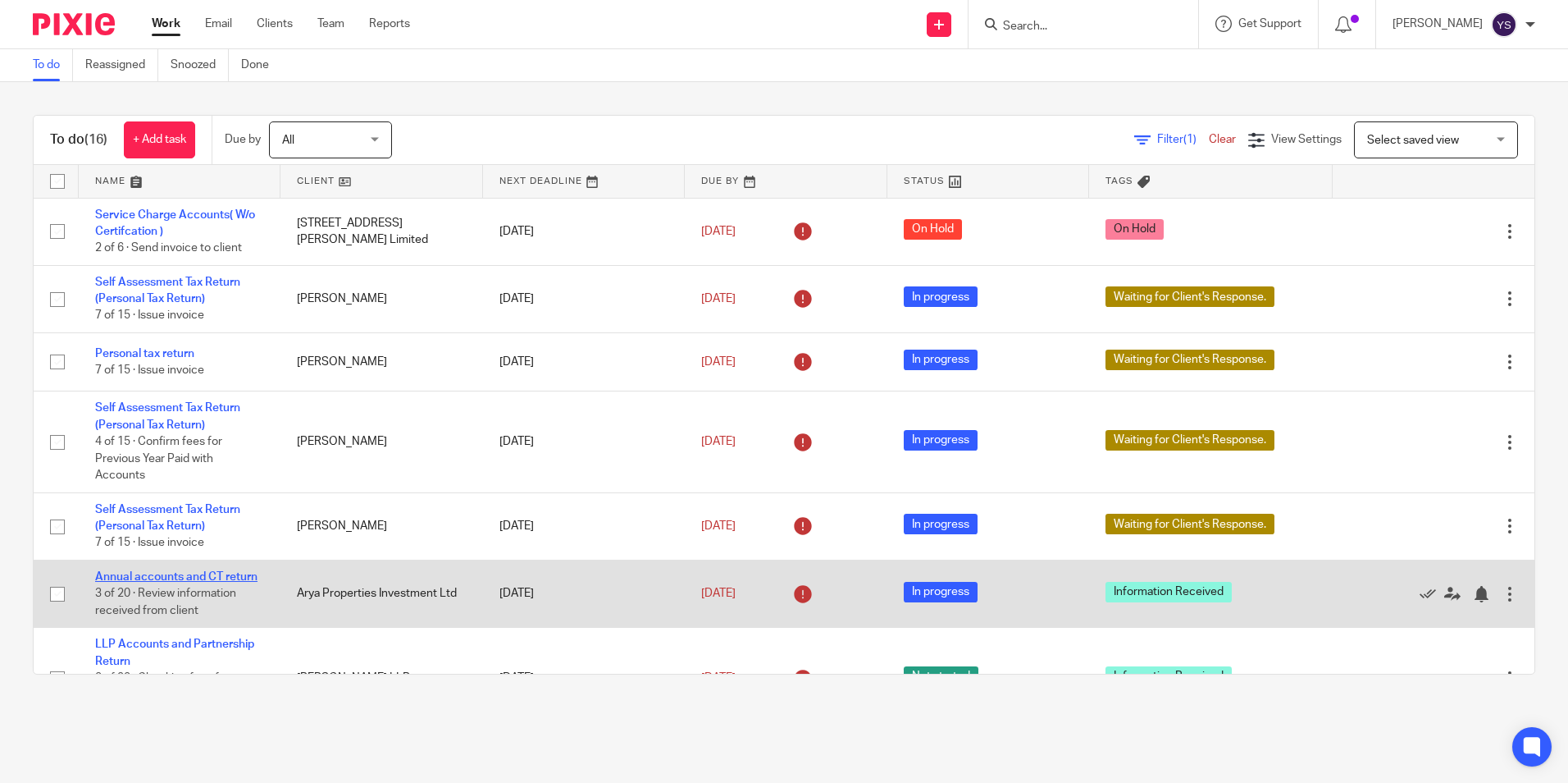
click at [251, 572] on link "Annual accounts and CT return" at bounding box center [176, 576] width 163 height 11
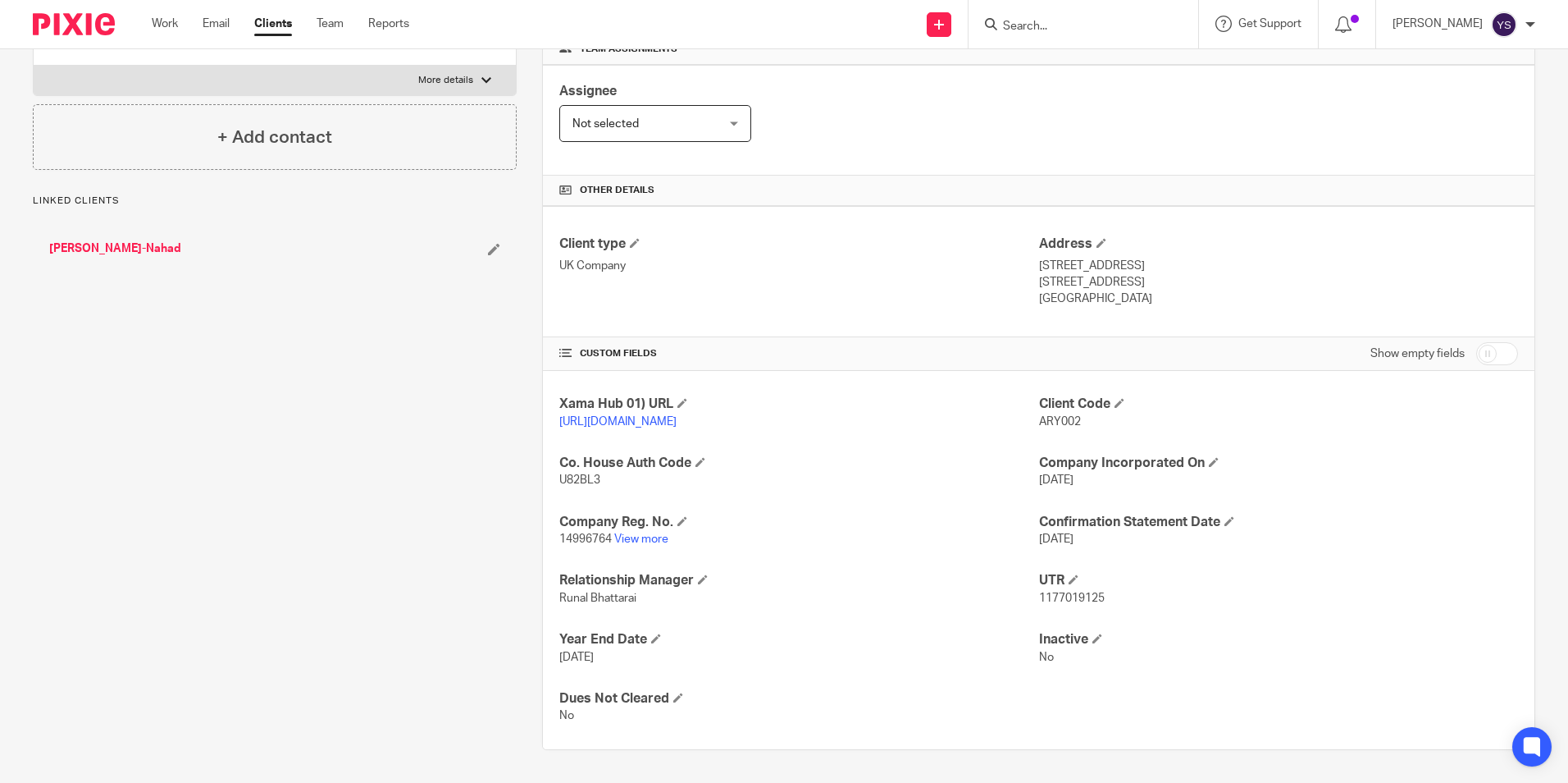
scroll to position [277, 0]
click at [652, 538] on link "View more" at bounding box center [641, 539] width 54 height 11
